Goal: Check status

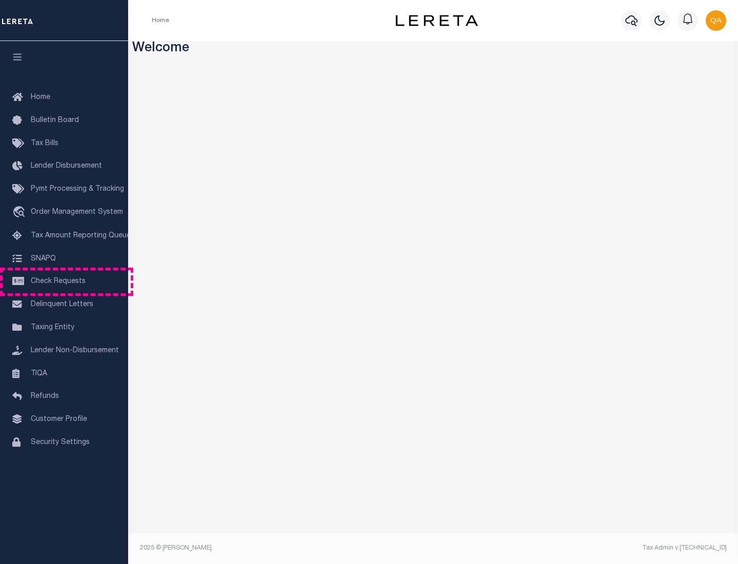
click at [64, 281] on span "Check Requests" at bounding box center [58, 281] width 55 height 7
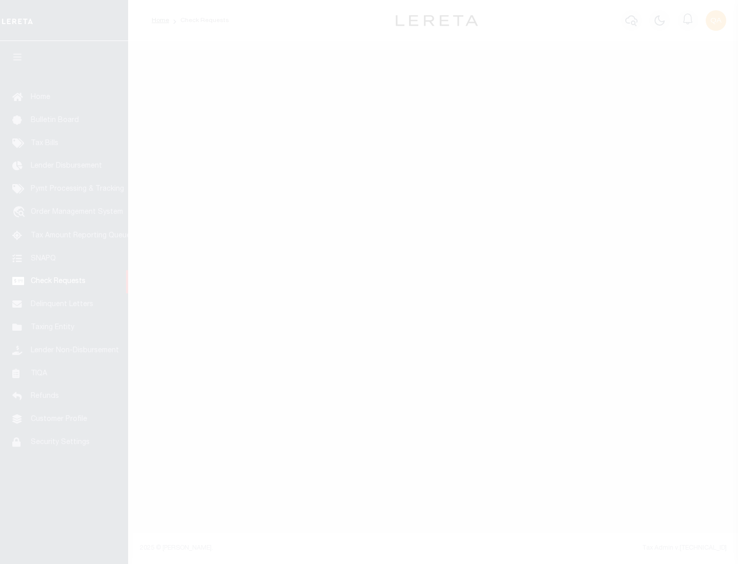
select select "50"
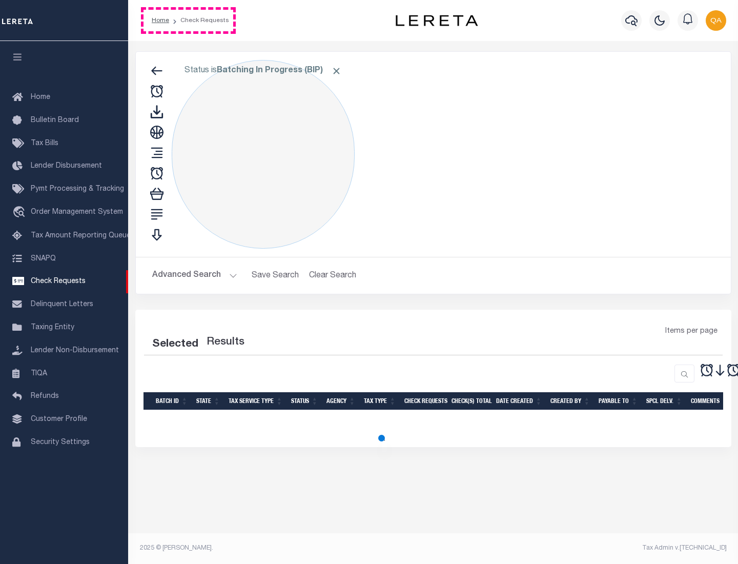
select select "50"
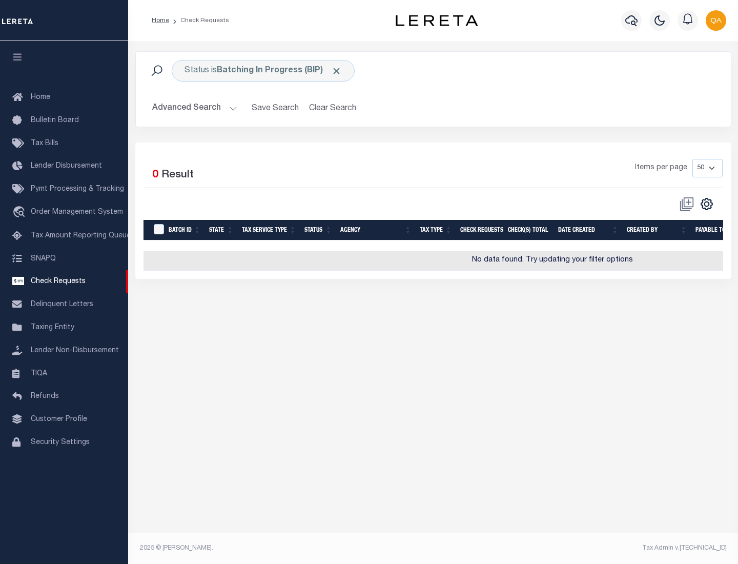
click at [337, 71] on span "Click to Remove" at bounding box center [336, 71] width 11 height 11
